Goal: Find specific page/section: Find specific page/section

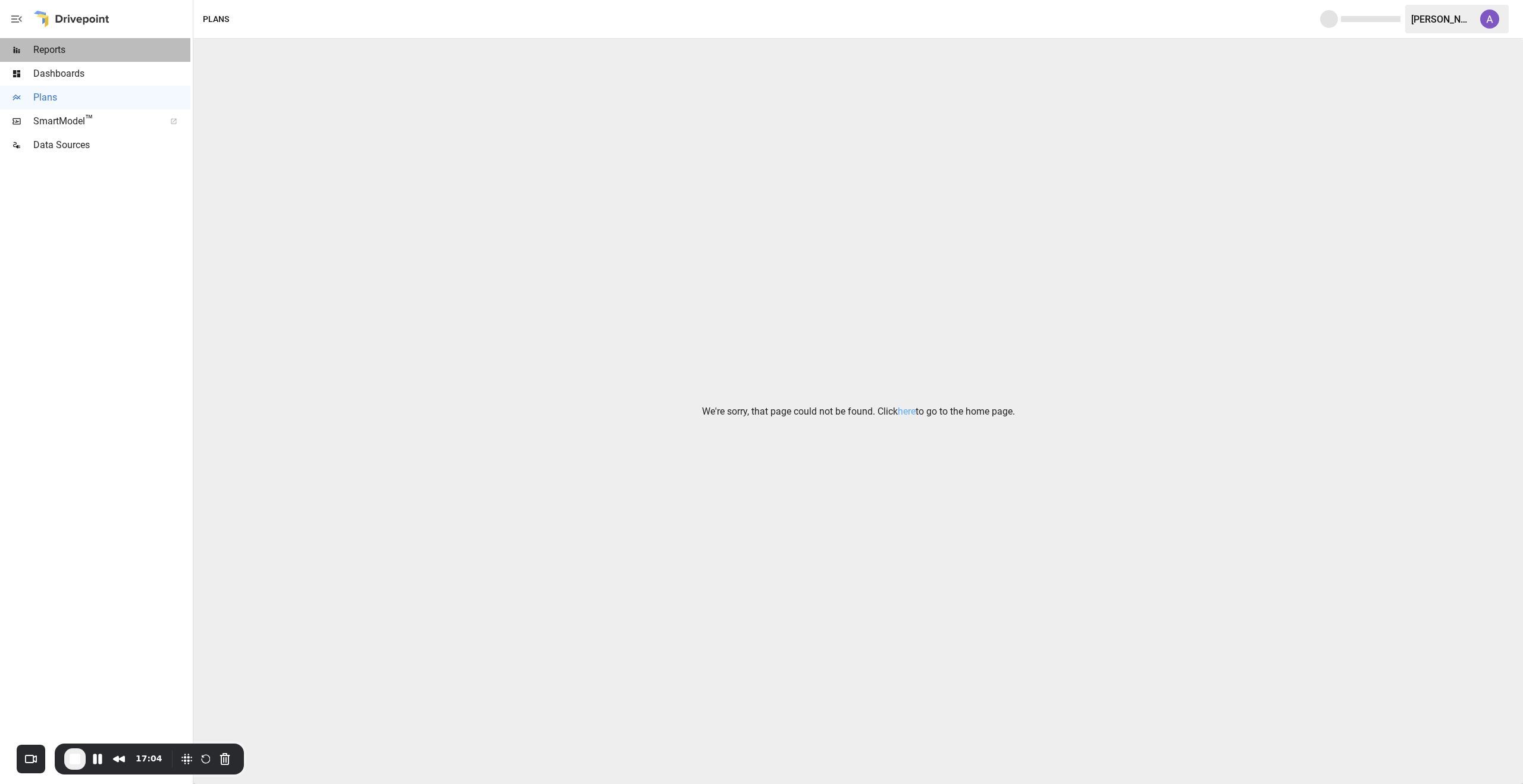
click at [95, 51] on span "Reports" at bounding box center [112, 50] width 157 height 15
click at [91, 78] on span "Dashboards" at bounding box center [112, 73] width 157 height 15
click at [74, 93] on span "Plans" at bounding box center [112, 98] width 157 height 15
click at [909, 412] on link "here" at bounding box center [906, 411] width 18 height 11
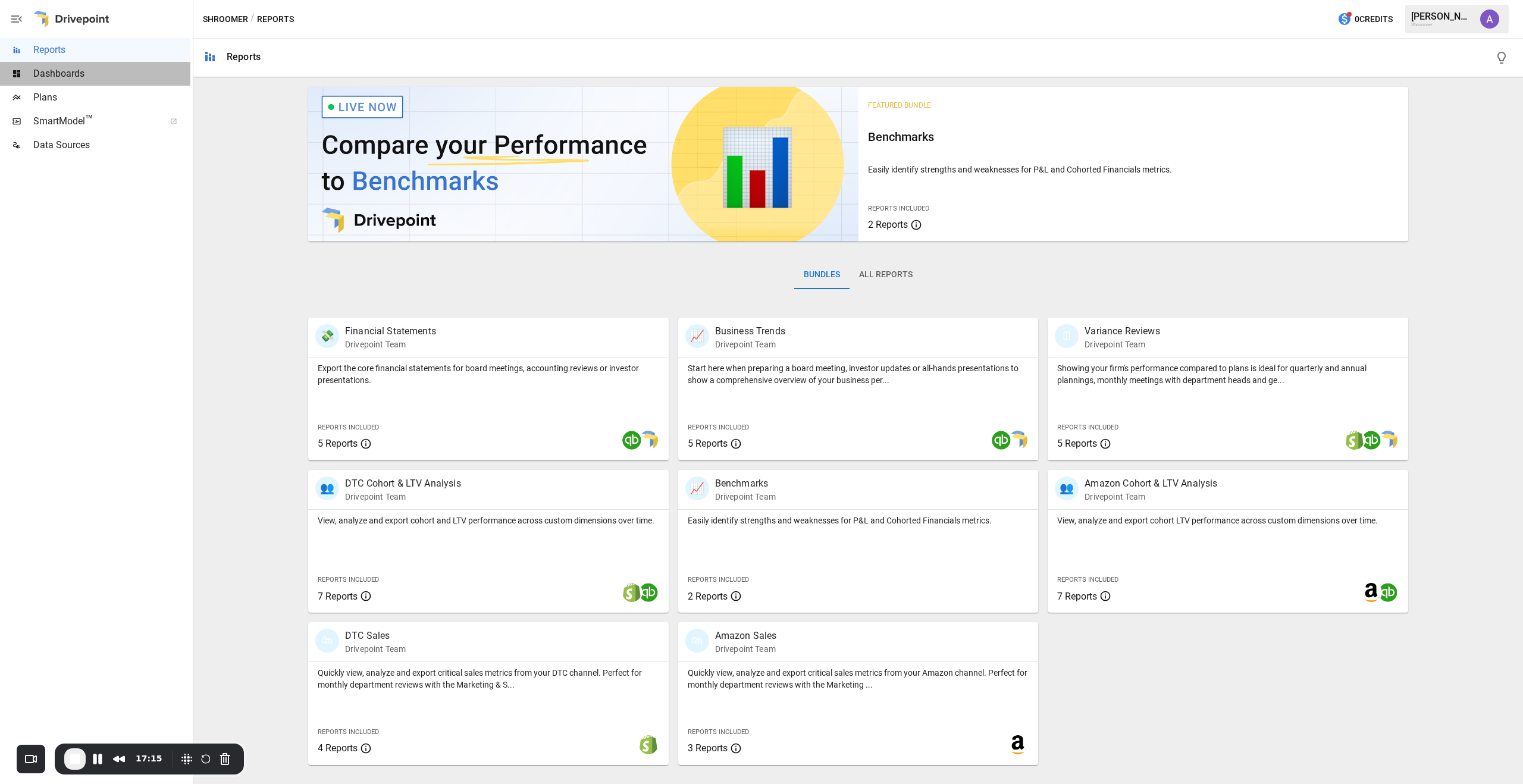
click at [73, 85] on div "Dashboards" at bounding box center [95, 74] width 190 height 24
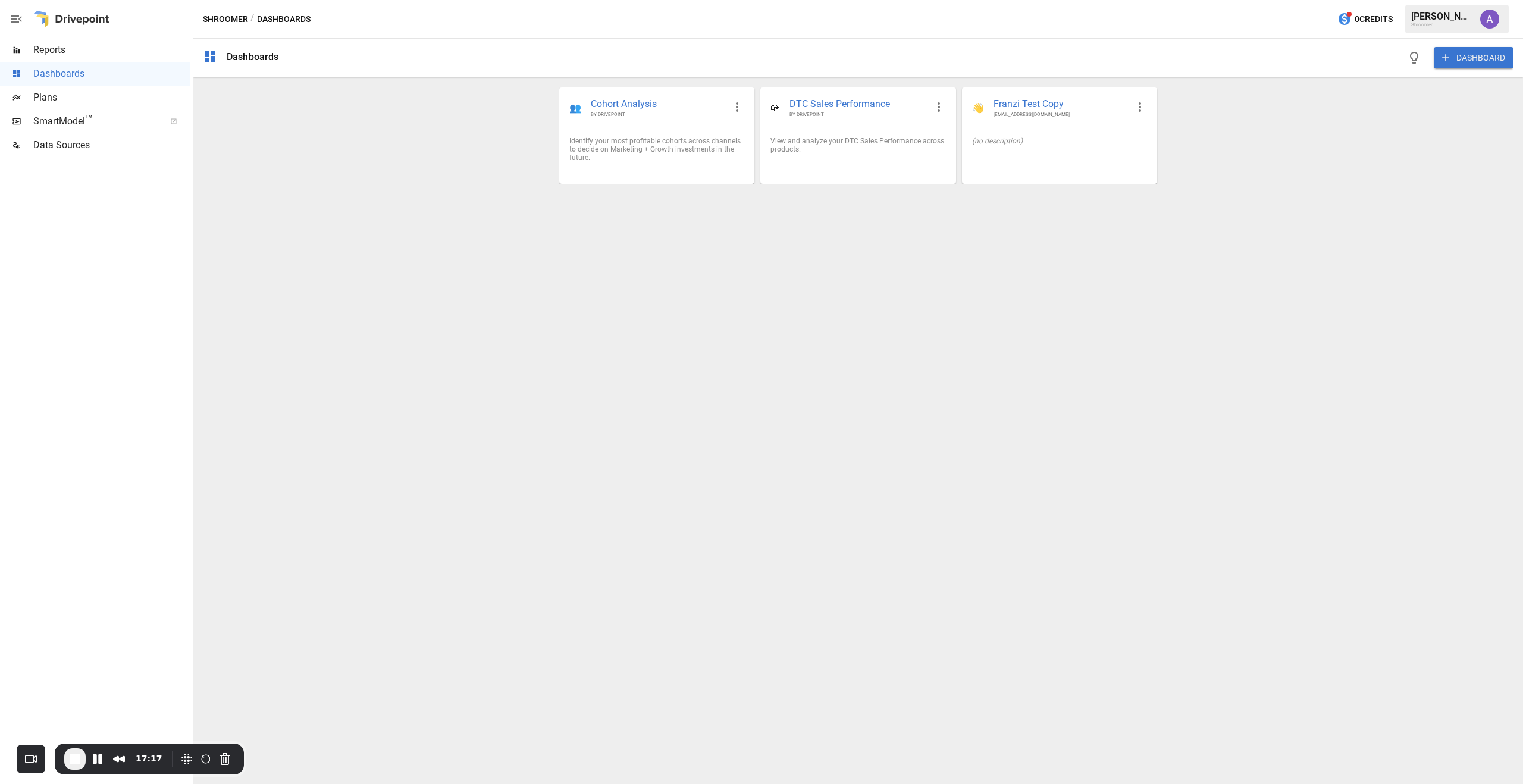
click at [72, 95] on span "Plans" at bounding box center [112, 98] width 157 height 15
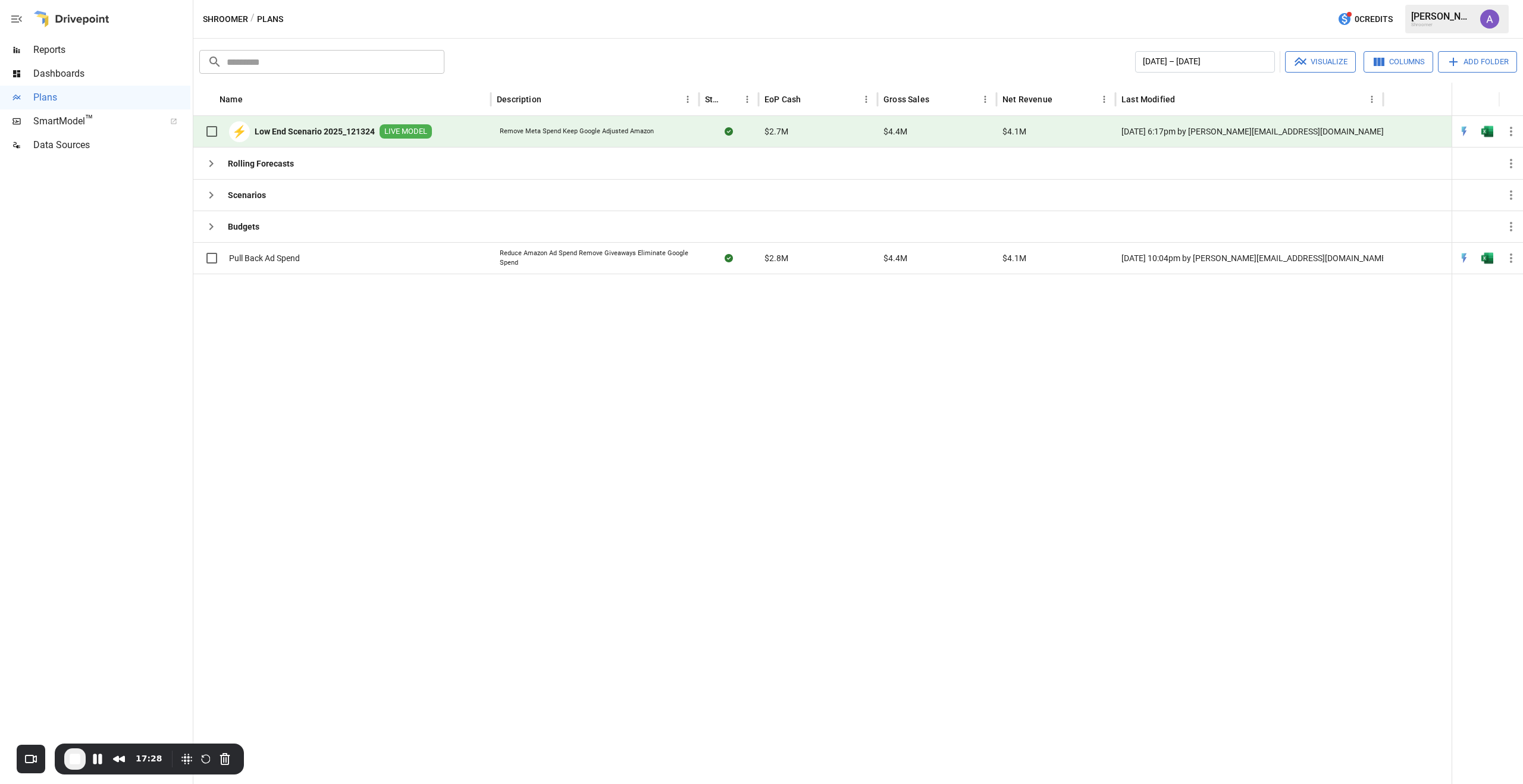
click at [301, 132] on b "Low End Scenario 2025_121324" at bounding box center [314, 131] width 120 height 12
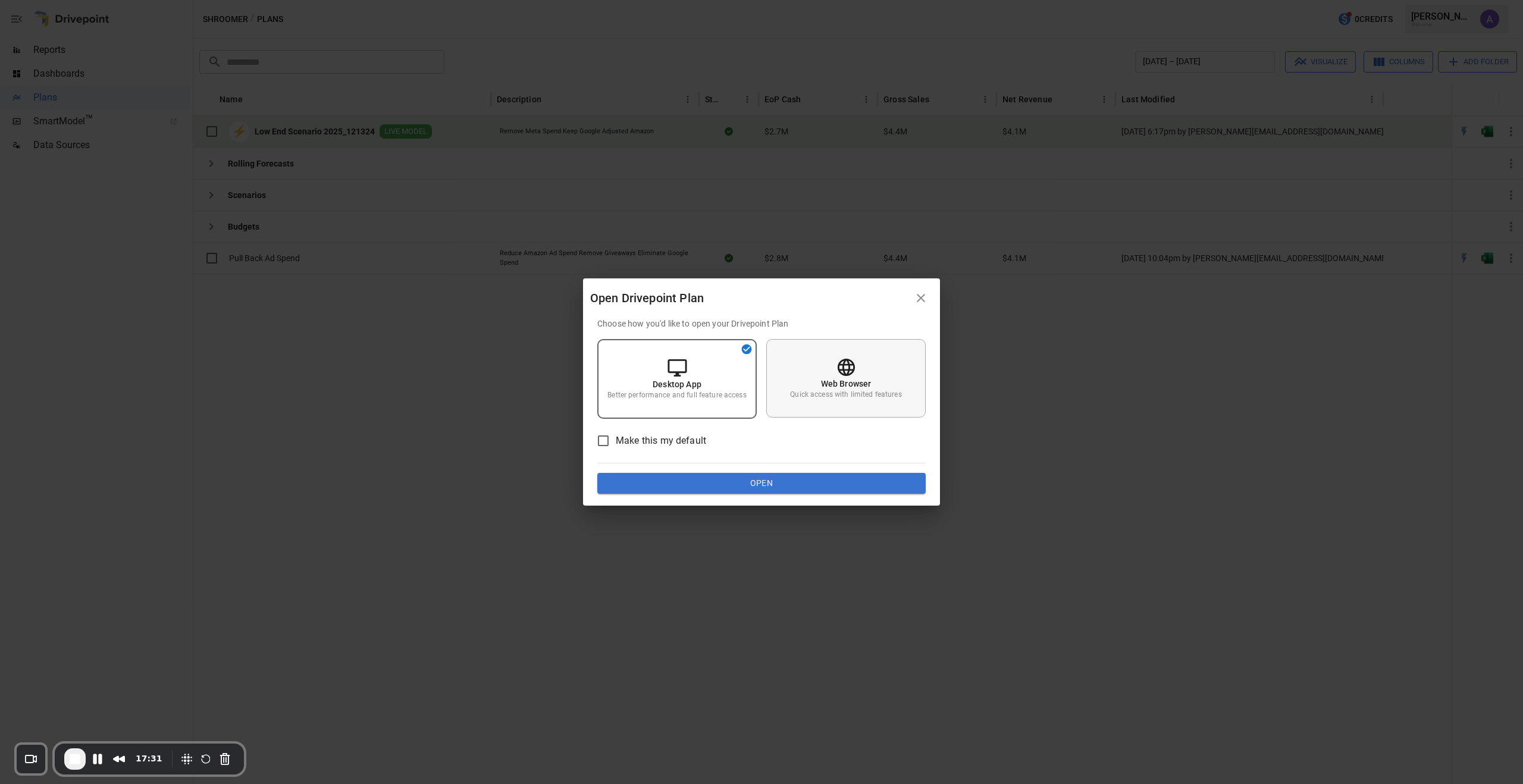
click at [847, 368] on icon at bounding box center [847, 367] width 21 height 21
click at [721, 489] on button "Open" at bounding box center [762, 484] width 328 height 22
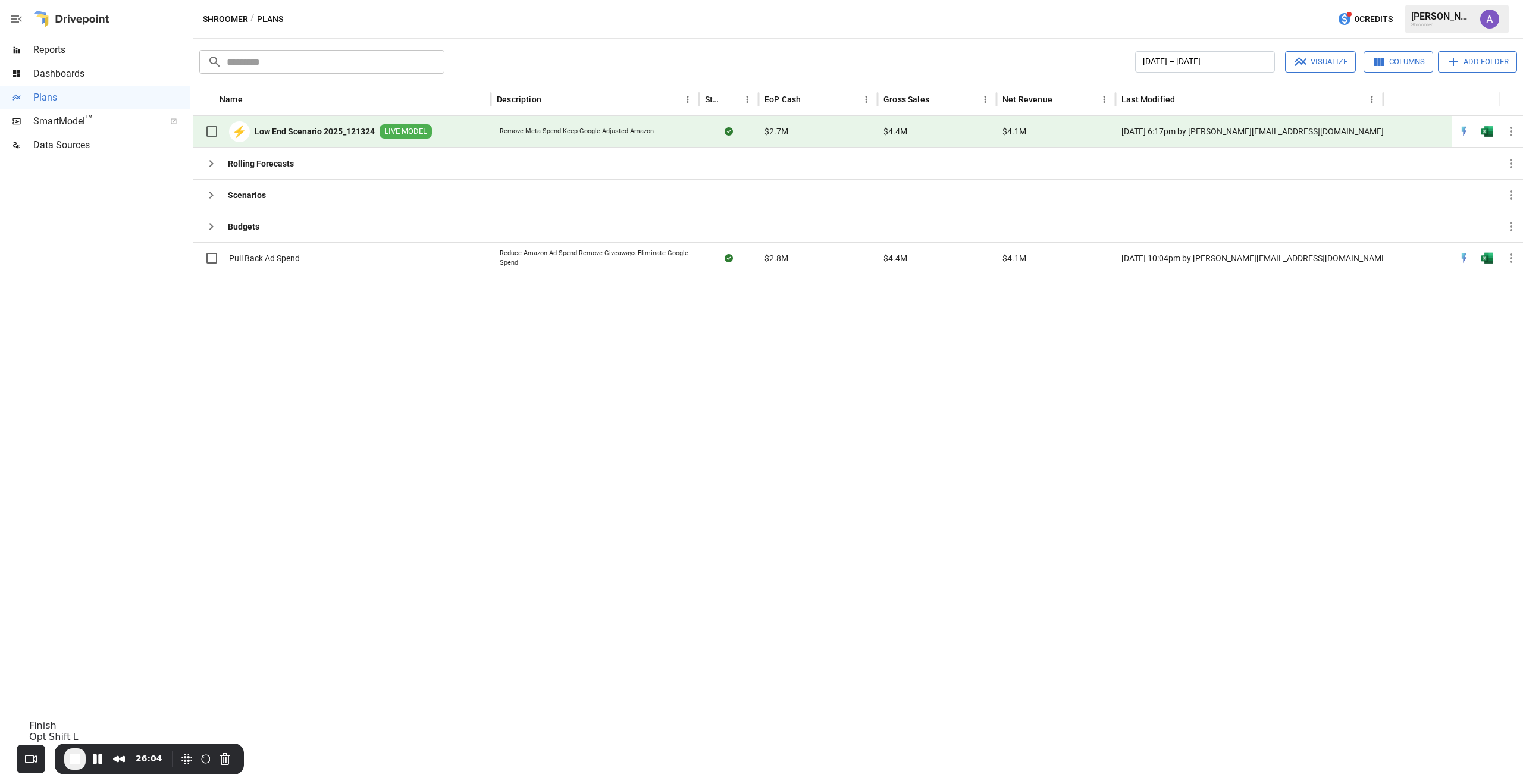
click at [78, 760] on span "End Recording" at bounding box center [75, 759] width 15 height 15
